Goal: Book appointment/travel/reservation

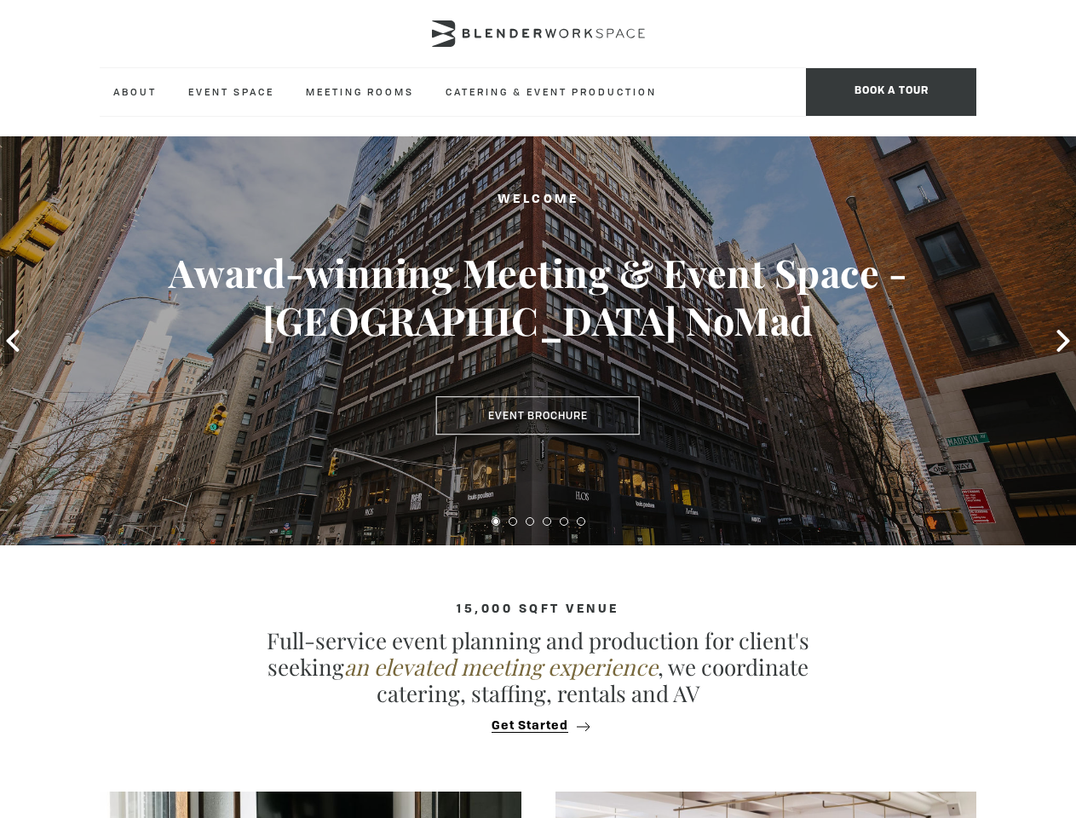
type div "[DATE]"
click at [891, 92] on span "BOOK A TOUR" at bounding box center [891, 92] width 170 height 48
click at [13, 341] on icon at bounding box center [12, 341] width 13 height 22
click at [1063, 341] on div "Book A Tour. The Blender experience is better in-person. Team Size 1 2 3 4 5 6 …" at bounding box center [538, 409] width 1076 height 818
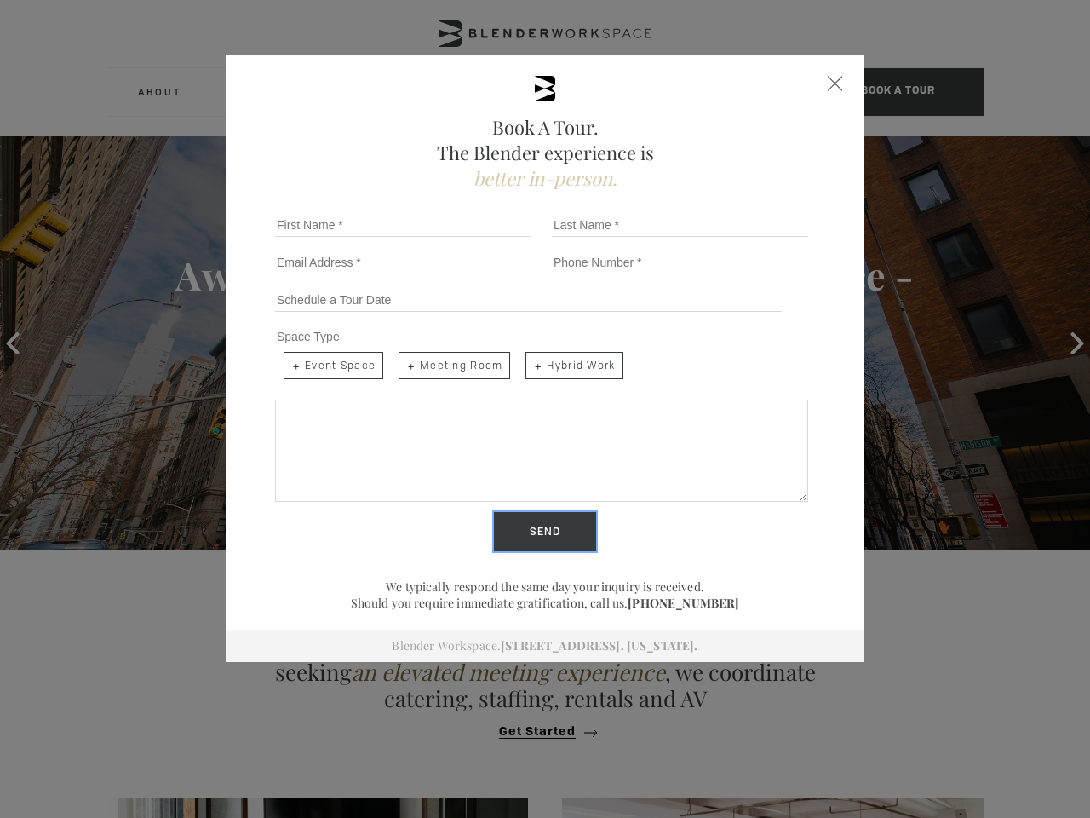
click at [496, 521] on input "Send" at bounding box center [545, 531] width 102 height 39
